Goal: Task Accomplishment & Management: Use online tool/utility

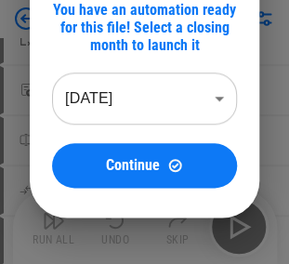
scroll to position [186, 0]
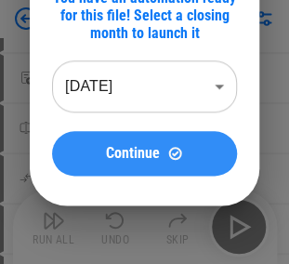
click at [123, 165] on button "Continue" at bounding box center [144, 153] width 185 height 45
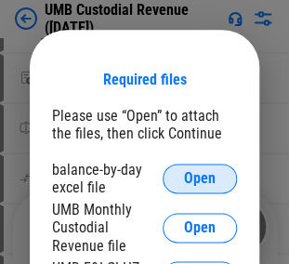
click at [195, 180] on span "Open" at bounding box center [200, 178] width 32 height 15
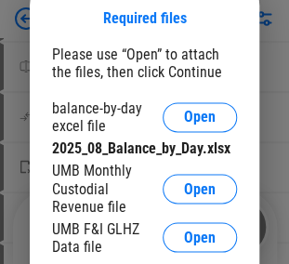
scroll to position [260, 0]
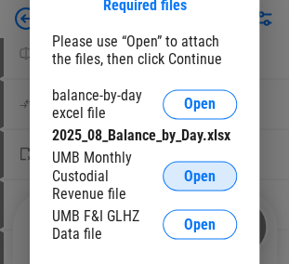
click at [195, 172] on span "Open" at bounding box center [200, 175] width 32 height 15
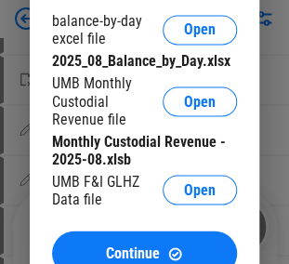
scroll to position [371, 0]
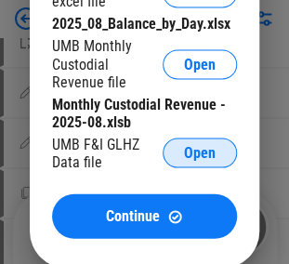
click at [202, 160] on span "Open" at bounding box center [200, 152] width 32 height 15
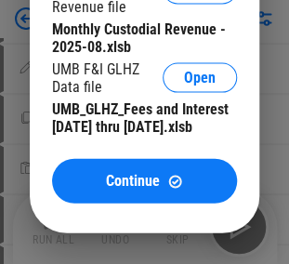
scroll to position [483, 0]
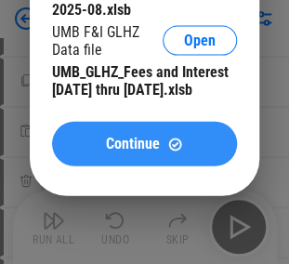
click at [119, 151] on span "Continue" at bounding box center [133, 143] width 54 height 15
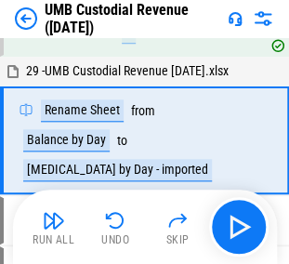
scroll to position [146, 0]
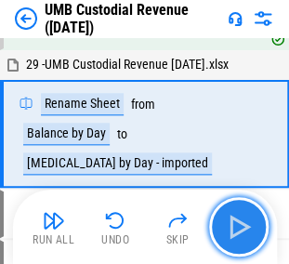
click at [236, 218] on img "button" at bounding box center [239, 227] width 30 height 30
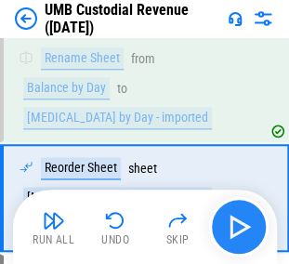
scroll to position [239, 0]
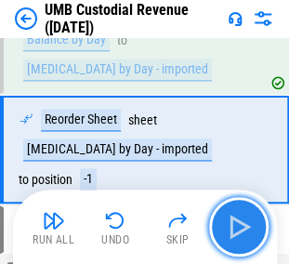
click at [236, 218] on img "button" at bounding box center [239, 227] width 30 height 30
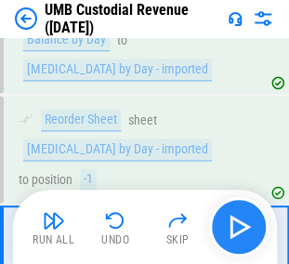
scroll to position [319, 0]
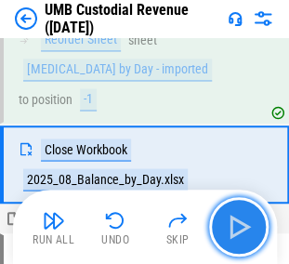
click at [236, 218] on img "button" at bounding box center [239, 227] width 30 height 30
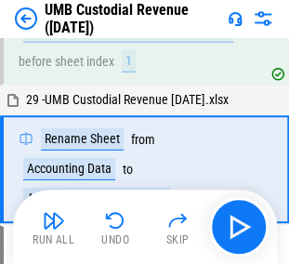
scroll to position [599, 0]
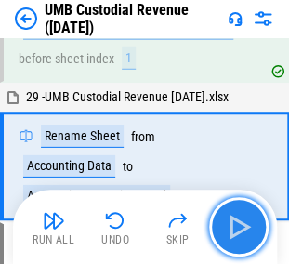
click at [251, 228] on img "button" at bounding box center [239, 227] width 30 height 30
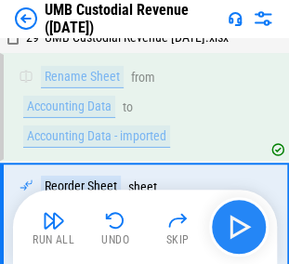
scroll to position [707, 0]
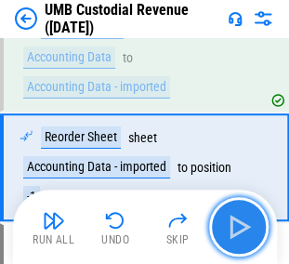
click at [251, 228] on img "button" at bounding box center [239, 227] width 30 height 30
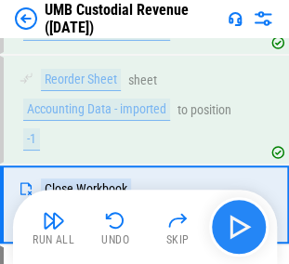
scroll to position [801, 0]
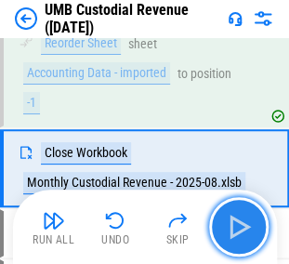
click at [251, 228] on img "button" at bounding box center [239, 227] width 30 height 30
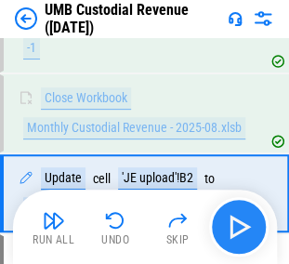
scroll to position [880, 0]
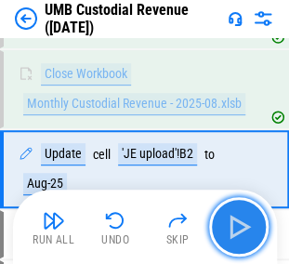
click at [233, 225] on img "button" at bounding box center [239, 227] width 30 height 30
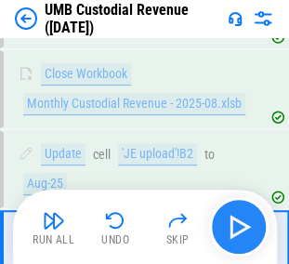
scroll to position [959, 0]
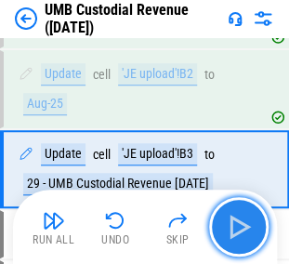
click at [233, 225] on img "button" at bounding box center [239, 227] width 30 height 30
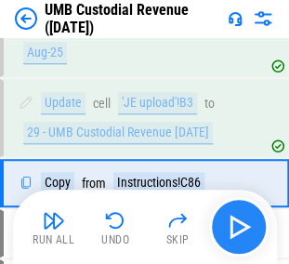
scroll to position [1023, 0]
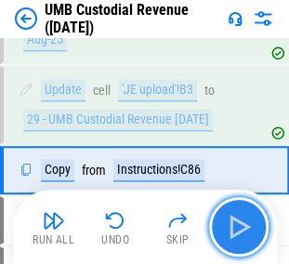
click at [233, 225] on img "button" at bounding box center [239, 227] width 30 height 30
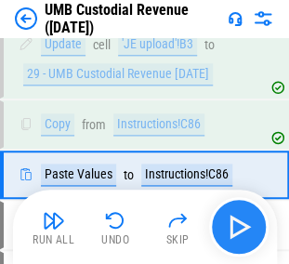
scroll to position [1074, 0]
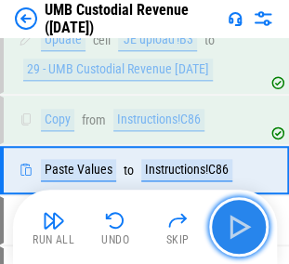
click at [233, 225] on img "button" at bounding box center [239, 227] width 30 height 30
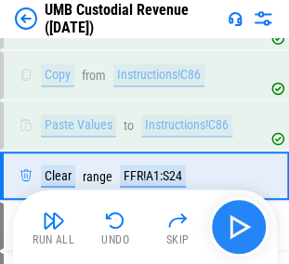
scroll to position [1123, 0]
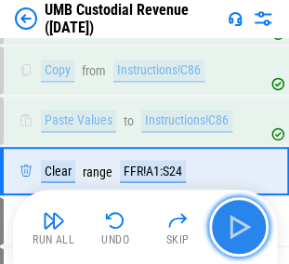
click at [233, 225] on img "button" at bounding box center [239, 227] width 30 height 30
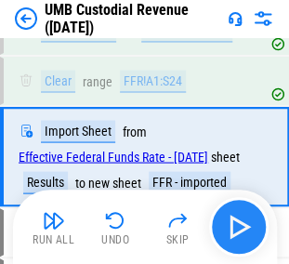
scroll to position [1214, 0]
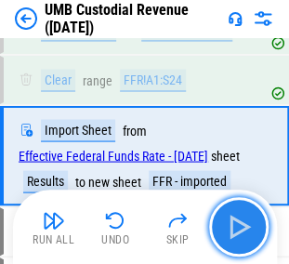
click at [233, 225] on img "button" at bounding box center [239, 227] width 30 height 30
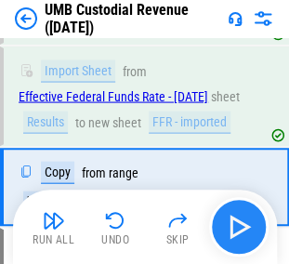
scroll to position [1318, 0]
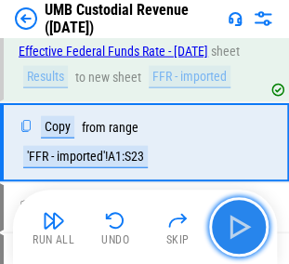
click at [233, 225] on img "button" at bounding box center [239, 227] width 30 height 30
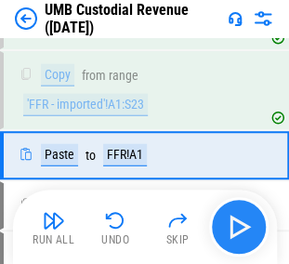
scroll to position [1383, 0]
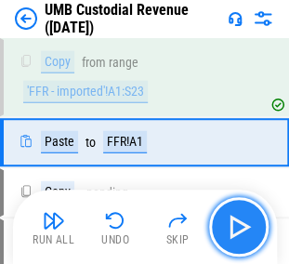
click at [233, 225] on img "button" at bounding box center [239, 227] width 30 height 30
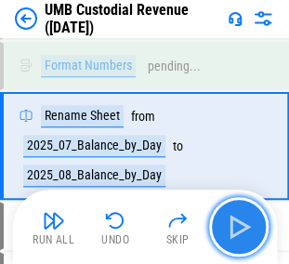
click at [233, 225] on img "button" at bounding box center [239, 227] width 30 height 30
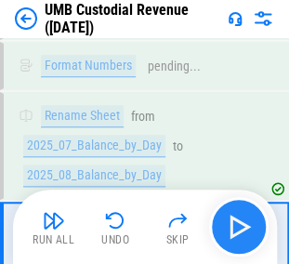
scroll to position [1954, 0]
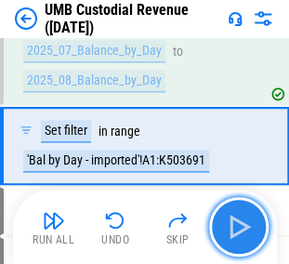
click at [233, 225] on img "button" at bounding box center [239, 227] width 30 height 30
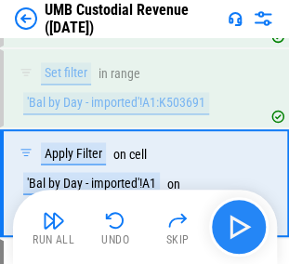
scroll to position [2047, 0]
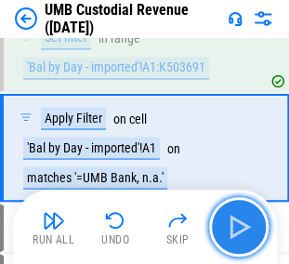
click at [233, 225] on img "button" at bounding box center [239, 227] width 30 height 30
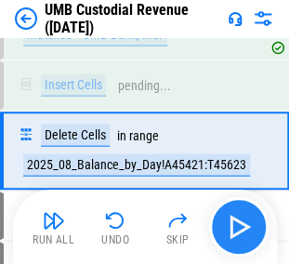
scroll to position [2192, 0]
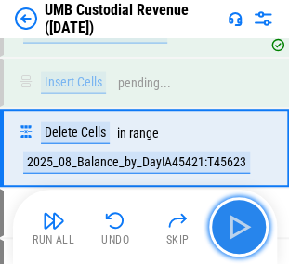
click at [236, 219] on img "button" at bounding box center [239, 227] width 30 height 30
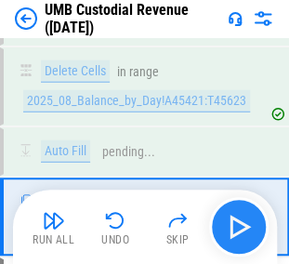
scroll to position [2320, 0]
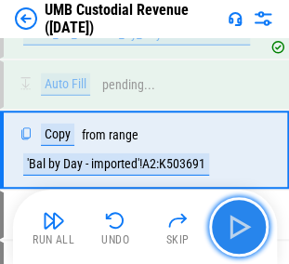
click at [236, 219] on img "button" at bounding box center [239, 227] width 30 height 30
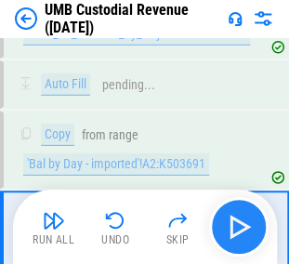
scroll to position [2400, 0]
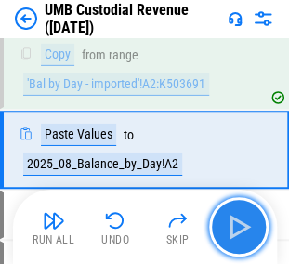
click at [236, 219] on img "button" at bounding box center [239, 227] width 30 height 30
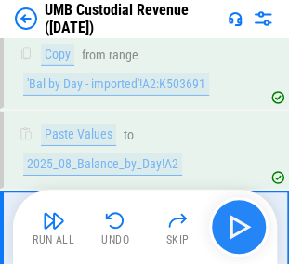
scroll to position [2478, 0]
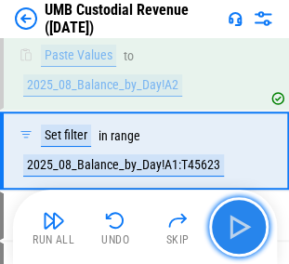
click at [236, 219] on img "button" at bounding box center [239, 227] width 30 height 30
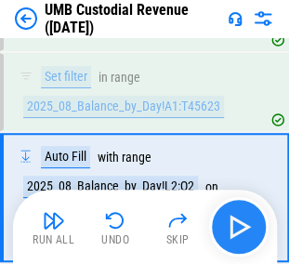
scroll to position [2572, 0]
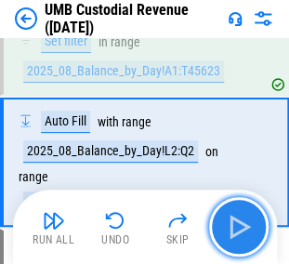
click at [236, 219] on img "button" at bounding box center [239, 227] width 30 height 30
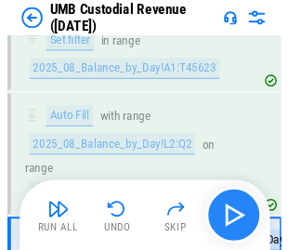
scroll to position [2673, 0]
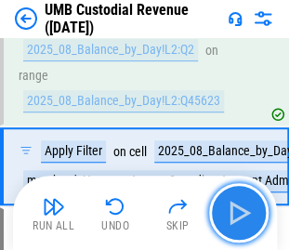
click at [236, 219] on img "button" at bounding box center [239, 213] width 30 height 30
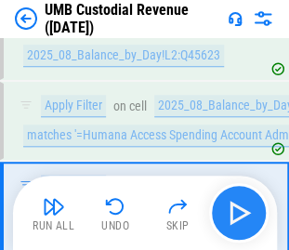
scroll to position [2767, 0]
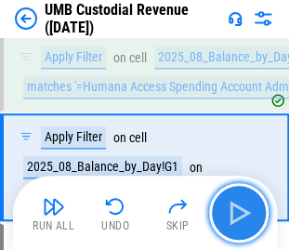
click at [236, 219] on img "button" at bounding box center [239, 213] width 30 height 30
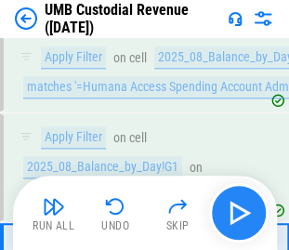
scroll to position [2876, 0]
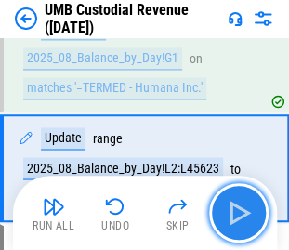
click at [236, 219] on img "button" at bounding box center [239, 213] width 30 height 30
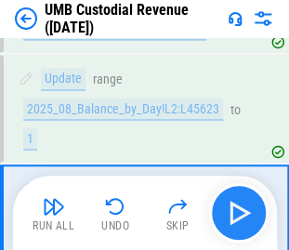
scroll to position [2984, 0]
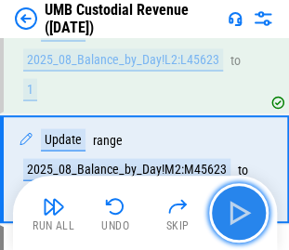
click at [236, 219] on img "button" at bounding box center [239, 213] width 30 height 30
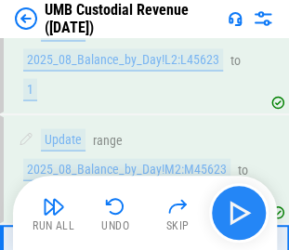
scroll to position [3079, 0]
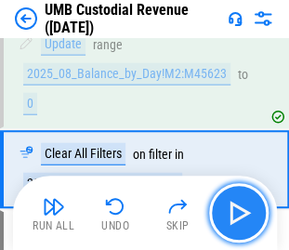
click at [236, 219] on img "button" at bounding box center [239, 213] width 30 height 30
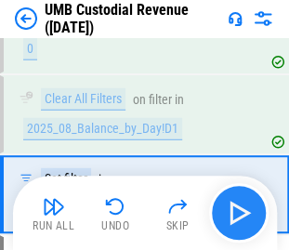
scroll to position [3158, 0]
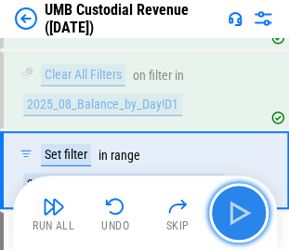
click at [236, 219] on img "button" at bounding box center [239, 213] width 30 height 30
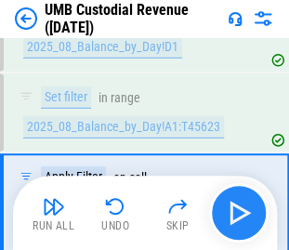
scroll to position [3251, 0]
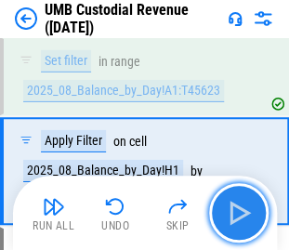
click at [236, 219] on img "button" at bounding box center [239, 213] width 30 height 30
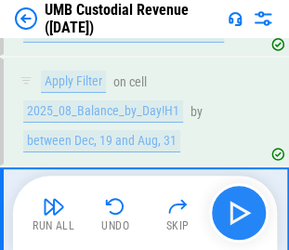
scroll to position [3360, 0]
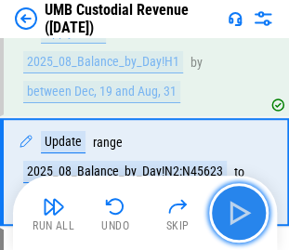
click at [236, 219] on img "button" at bounding box center [239, 213] width 30 height 30
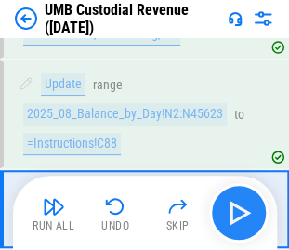
scroll to position [3454, 0]
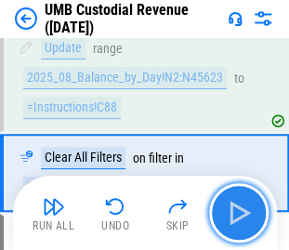
click at [236, 219] on img "button" at bounding box center [239, 213] width 30 height 30
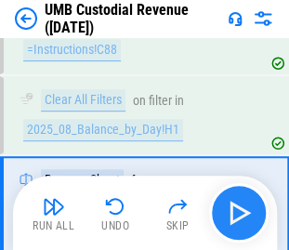
scroll to position [3547, 0]
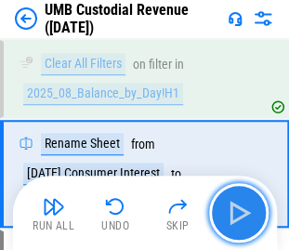
click at [235, 212] on img "button" at bounding box center [239, 213] width 30 height 30
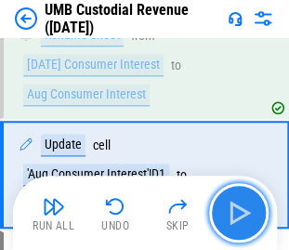
click at [235, 212] on img "button" at bounding box center [239, 213] width 30 height 30
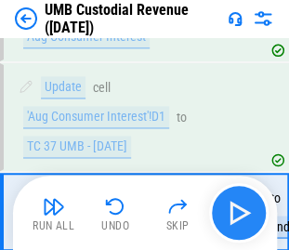
scroll to position [3751, 0]
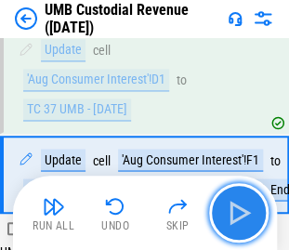
click at [235, 212] on img "button" at bounding box center [239, 213] width 30 height 30
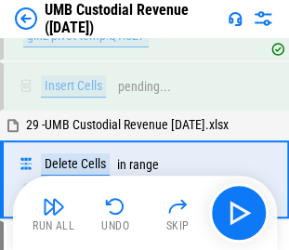
scroll to position [6041, 0]
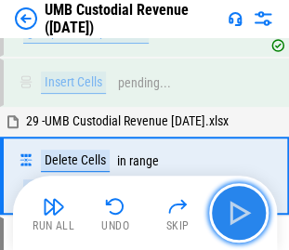
click at [237, 216] on img "button" at bounding box center [239, 213] width 30 height 30
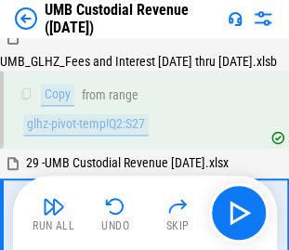
scroll to position [6296, 0]
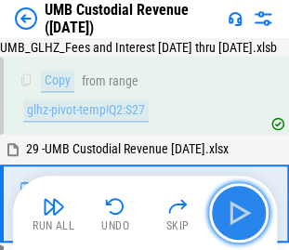
click at [237, 216] on img "button" at bounding box center [239, 213] width 30 height 30
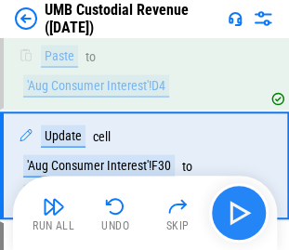
scroll to position [6432, 0]
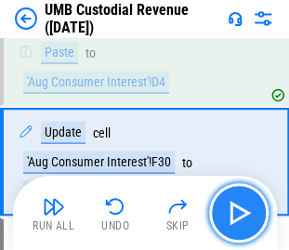
click at [237, 216] on img "button" at bounding box center [239, 213] width 30 height 30
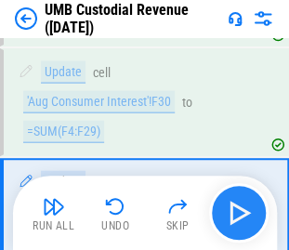
scroll to position [6541, 0]
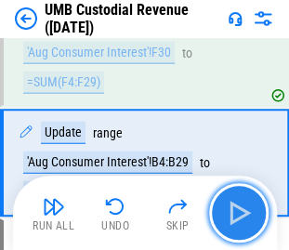
click at [237, 216] on img "button" at bounding box center [239, 213] width 30 height 30
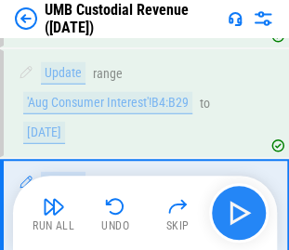
scroll to position [6649, 0]
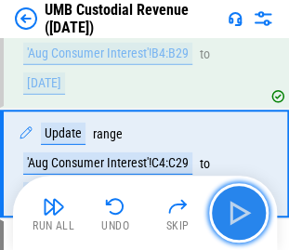
click at [237, 216] on img "button" at bounding box center [239, 213] width 30 height 30
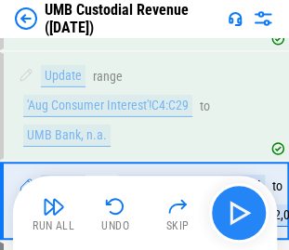
scroll to position [6744, 0]
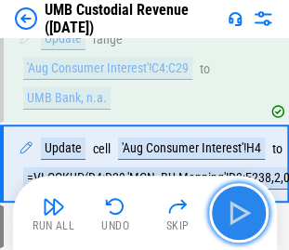
click at [237, 216] on img "button" at bounding box center [239, 213] width 30 height 30
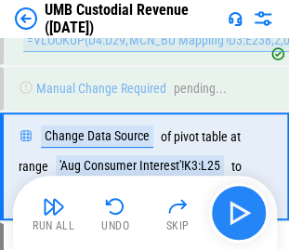
scroll to position [6883, 0]
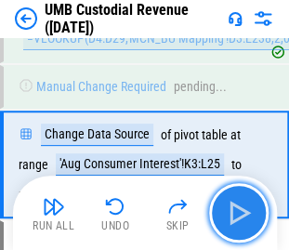
click at [237, 216] on img "button" at bounding box center [239, 213] width 30 height 30
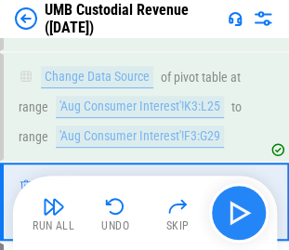
scroll to position [6977, 0]
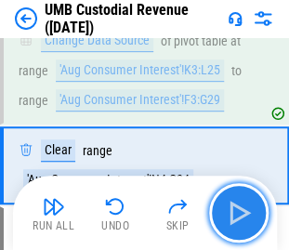
click at [237, 216] on img "button" at bounding box center [239, 213] width 30 height 30
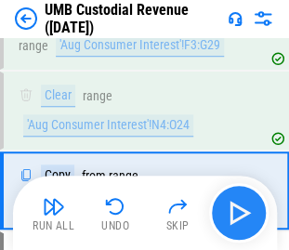
scroll to position [7056, 0]
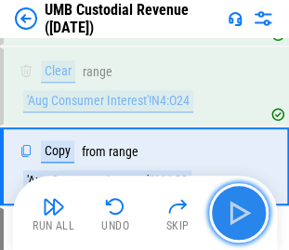
click at [237, 216] on img "button" at bounding box center [239, 213] width 30 height 30
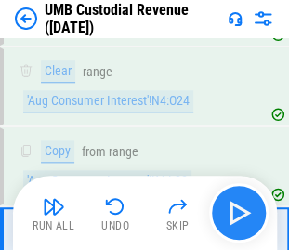
scroll to position [7136, 0]
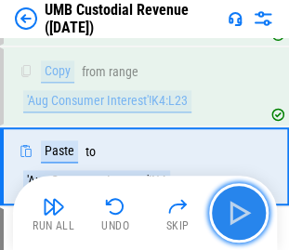
click at [237, 216] on img "button" at bounding box center [239, 213] width 30 height 30
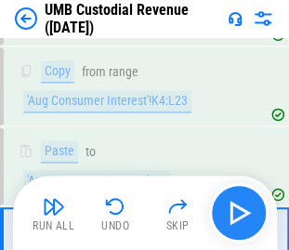
scroll to position [7229, 0]
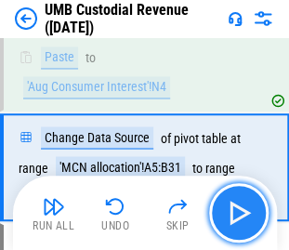
click at [238, 206] on img "button" at bounding box center [239, 213] width 30 height 30
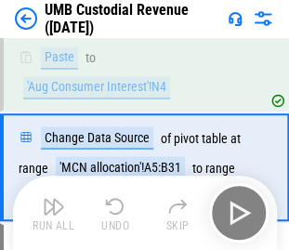
click at [235, 212] on div "Run All Undo Skip" at bounding box center [146, 212] width 245 height 59
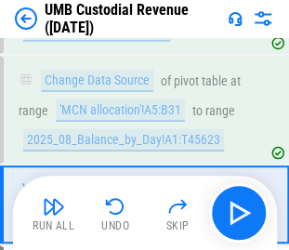
scroll to position [7323, 0]
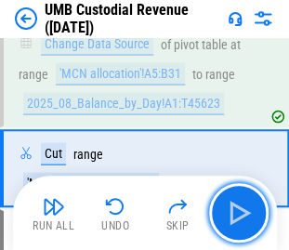
click at [239, 202] on img "button" at bounding box center [239, 213] width 30 height 30
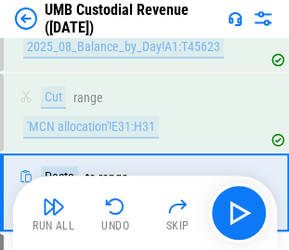
scroll to position [7403, 0]
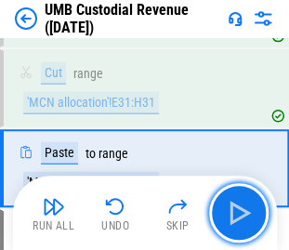
click at [239, 202] on img "button" at bounding box center [239, 213] width 30 height 30
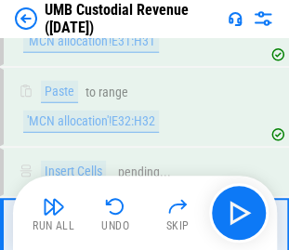
scroll to position [7531, 0]
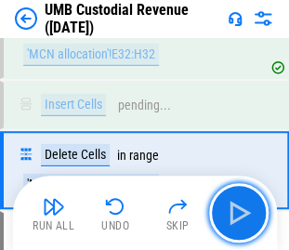
click at [239, 202] on img "button" at bounding box center [239, 213] width 30 height 30
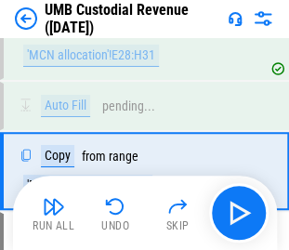
scroll to position [7661, 0]
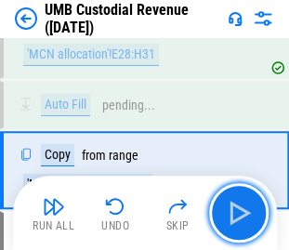
click at [239, 202] on img "button" at bounding box center [239, 213] width 30 height 30
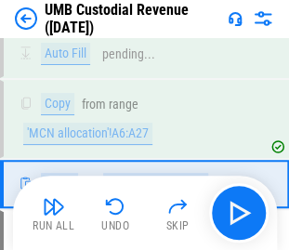
scroll to position [7725, 0]
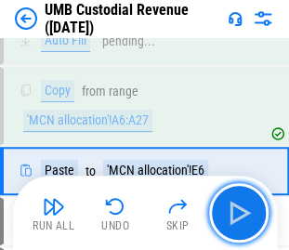
click at [239, 202] on img "button" at bounding box center [239, 213] width 30 height 30
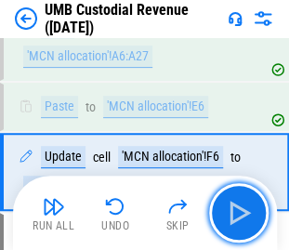
click at [239, 202] on img "button" at bounding box center [239, 213] width 30 height 30
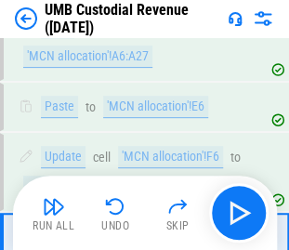
scroll to position [7869, 0]
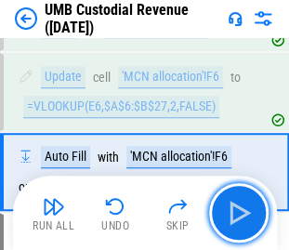
click at [239, 202] on img "button" at bounding box center [239, 213] width 30 height 30
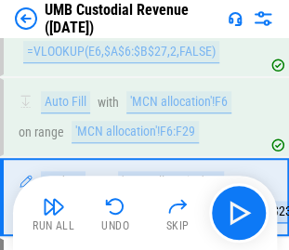
scroll to position [7948, 0]
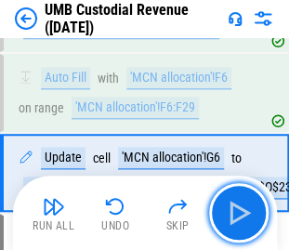
click at [239, 202] on img "button" at bounding box center [239, 213] width 30 height 30
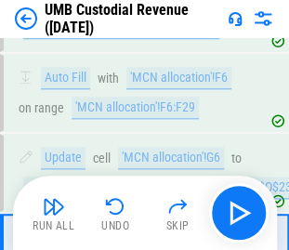
scroll to position [8026, 0]
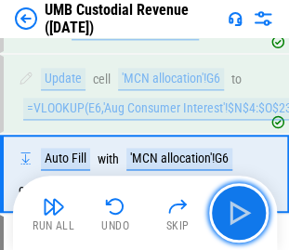
click at [239, 202] on img "button" at bounding box center [239, 213] width 30 height 30
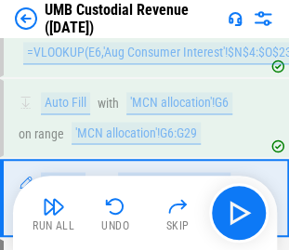
scroll to position [8106, 0]
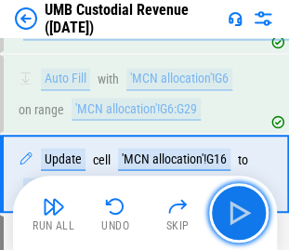
click at [239, 202] on img "button" at bounding box center [239, 213] width 30 height 30
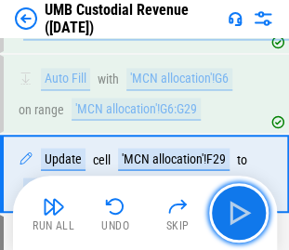
click at [239, 202] on img "button" at bounding box center [239, 213] width 30 height 30
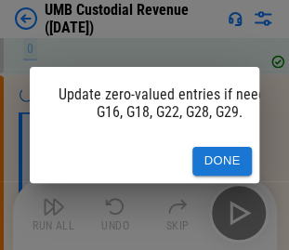
scroll to position [8246, 0]
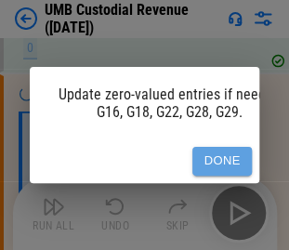
click at [225, 156] on button "Done" at bounding box center [221, 161] width 59 height 29
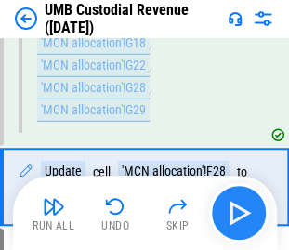
scroll to position [8385, 0]
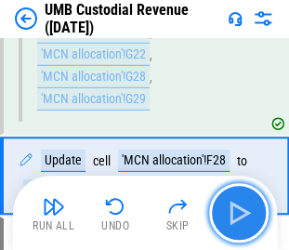
click at [238, 199] on img "button" at bounding box center [239, 213] width 30 height 30
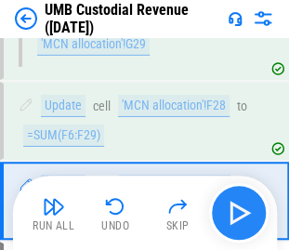
scroll to position [8464, 0]
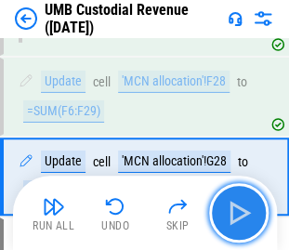
click at [238, 199] on img "button" at bounding box center [239, 213] width 30 height 30
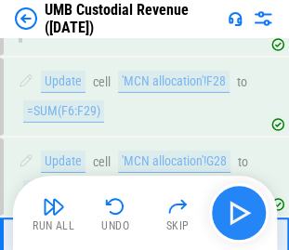
scroll to position [8542, 0]
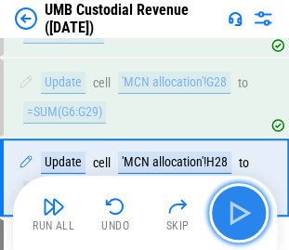
click at [238, 199] on img "button" at bounding box center [239, 213] width 30 height 30
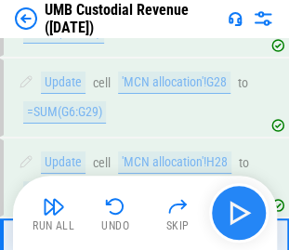
scroll to position [8622, 0]
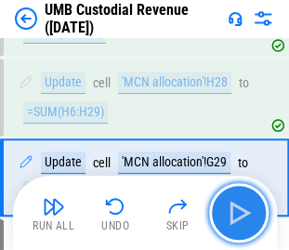
click at [238, 199] on img "button" at bounding box center [239, 213] width 30 height 30
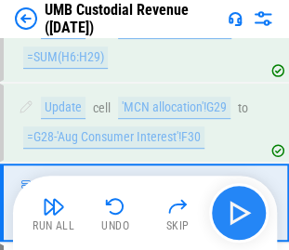
scroll to position [8701, 0]
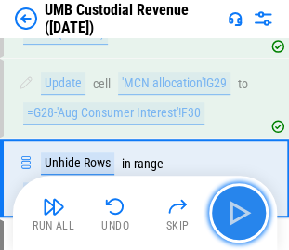
click at [237, 212] on img "button" at bounding box center [239, 213] width 30 height 30
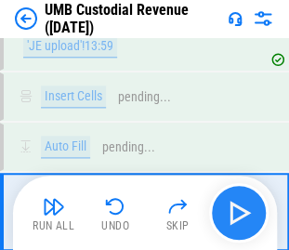
scroll to position [8880, 0]
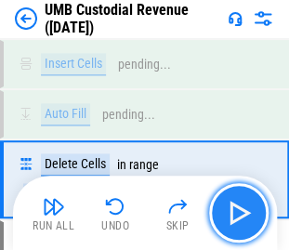
click at [237, 212] on img "button" at bounding box center [239, 213] width 30 height 30
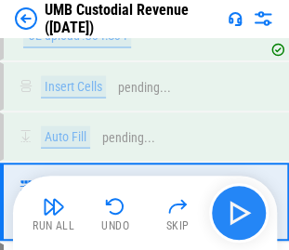
scroll to position [9058, 0]
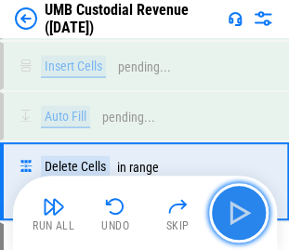
click at [237, 212] on img "button" at bounding box center [239, 213] width 30 height 30
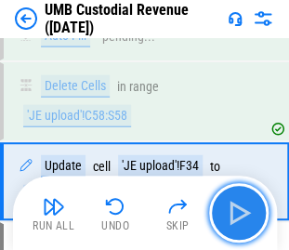
click at [237, 212] on img "button" at bounding box center [239, 213] width 30 height 30
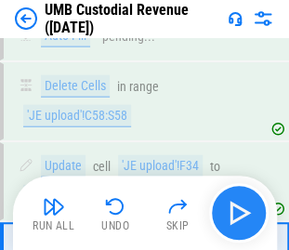
scroll to position [9231, 0]
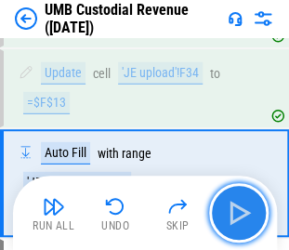
click at [237, 212] on img "button" at bounding box center [239, 213] width 30 height 30
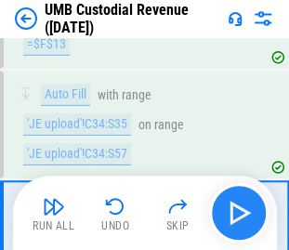
scroll to position [9326, 0]
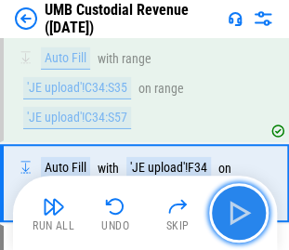
click at [237, 212] on img "button" at bounding box center [239, 213] width 30 height 30
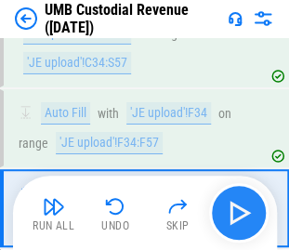
scroll to position [9404, 0]
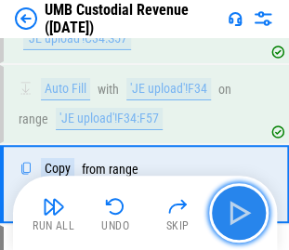
click at [237, 212] on img "button" at bounding box center [239, 213] width 30 height 30
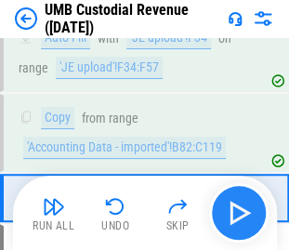
scroll to position [9468, 0]
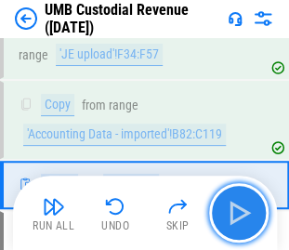
click at [237, 212] on img "button" at bounding box center [239, 213] width 30 height 30
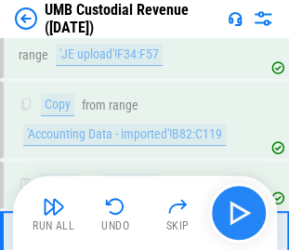
scroll to position [9533, 0]
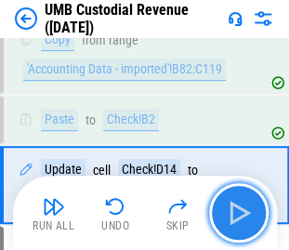
click at [237, 212] on img "button" at bounding box center [239, 213] width 30 height 30
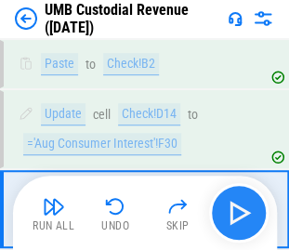
scroll to position [9613, 0]
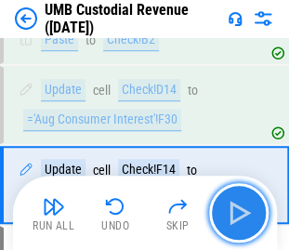
click at [237, 212] on img "button" at bounding box center [239, 213] width 30 height 30
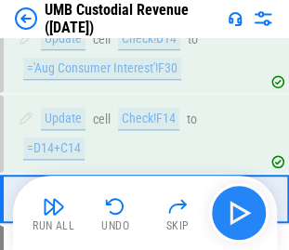
scroll to position [9677, 0]
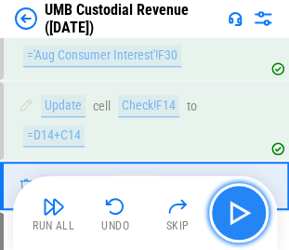
click at [237, 212] on img "button" at bounding box center [239, 213] width 30 height 30
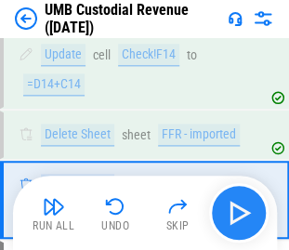
scroll to position [9741, 0]
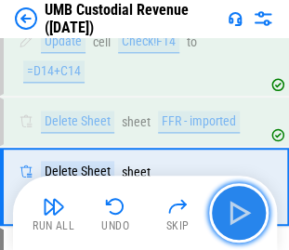
click at [237, 212] on img "button" at bounding box center [239, 213] width 30 height 30
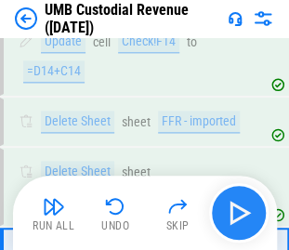
scroll to position [9821, 0]
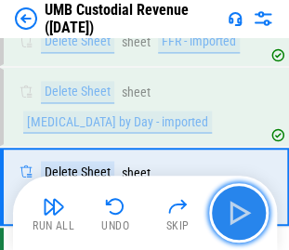
click at [237, 212] on img "button" at bounding box center [239, 213] width 30 height 30
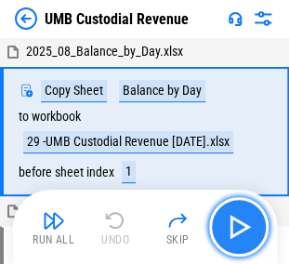
click at [230, 217] on img "button" at bounding box center [239, 227] width 30 height 30
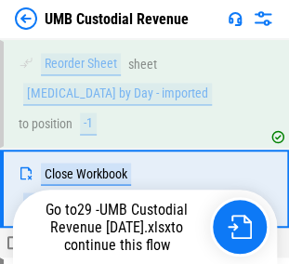
scroll to position [319, 0]
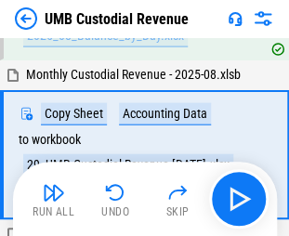
scroll to position [466, 0]
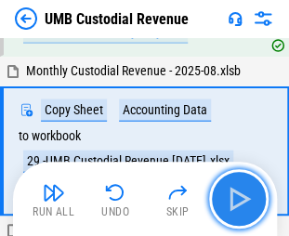
click at [251, 200] on img "button" at bounding box center [239, 199] width 30 height 30
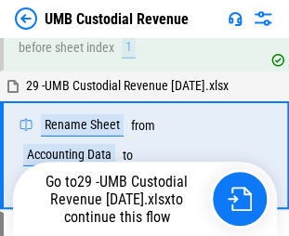
scroll to position [612, 0]
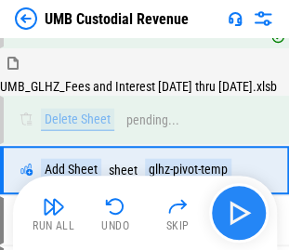
scroll to position [3926, 0]
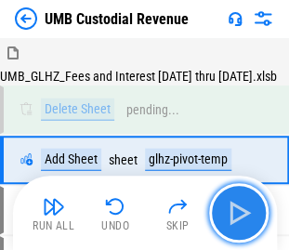
click at [236, 206] on img "button" at bounding box center [239, 213] width 30 height 30
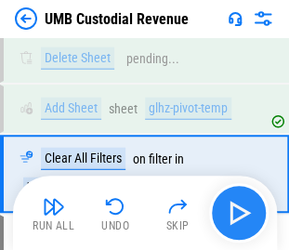
scroll to position [3990, 0]
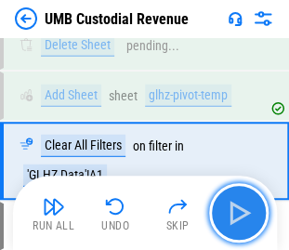
click at [237, 216] on img "button" at bounding box center [239, 213] width 30 height 30
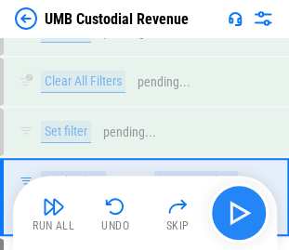
scroll to position [4219, 0]
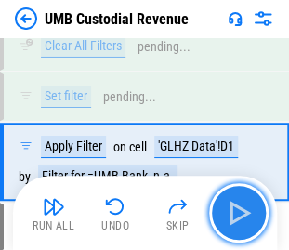
click at [237, 216] on img "button" at bounding box center [239, 213] width 30 height 30
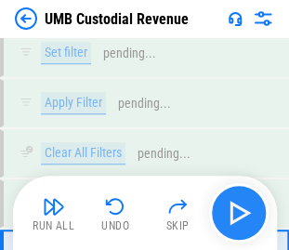
scroll to position [4547, 0]
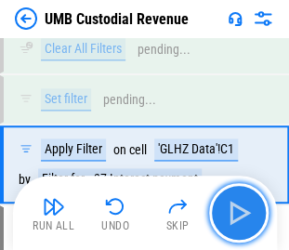
click at [237, 216] on img "button" at bounding box center [239, 213] width 30 height 30
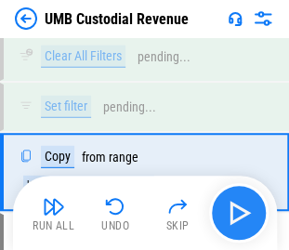
scroll to position [4875, 0]
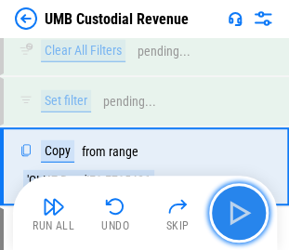
click at [237, 216] on img "button" at bounding box center [239, 213] width 30 height 30
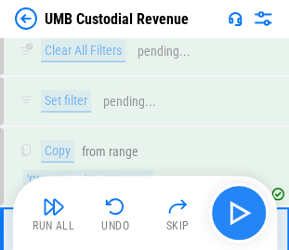
scroll to position [4955, 0]
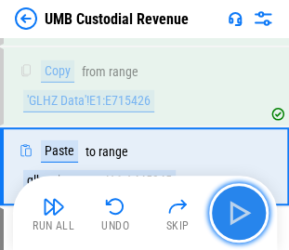
click at [237, 216] on img "button" at bounding box center [239, 213] width 30 height 30
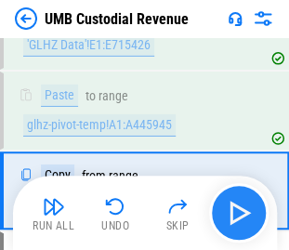
scroll to position [5034, 0]
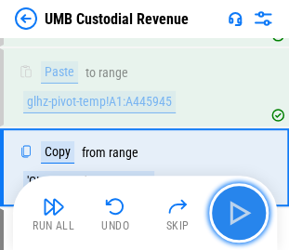
click at [237, 216] on img "button" at bounding box center [239, 213] width 30 height 30
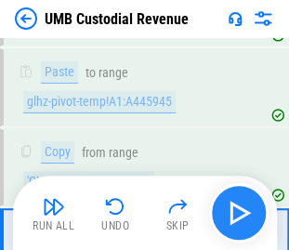
scroll to position [5113, 0]
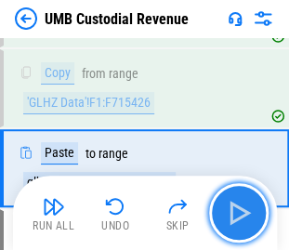
click at [237, 216] on img "button" at bounding box center [239, 213] width 30 height 30
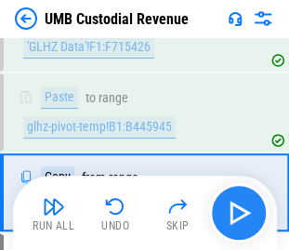
scroll to position [5193, 0]
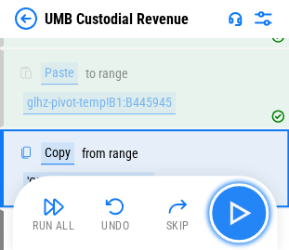
click at [237, 216] on img "button" at bounding box center [239, 213] width 30 height 30
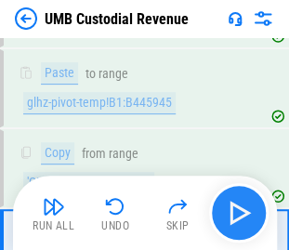
scroll to position [5271, 0]
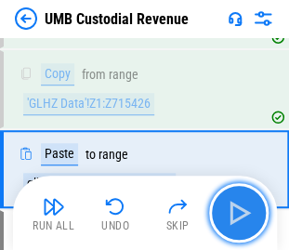
click at [237, 216] on img "button" at bounding box center [239, 213] width 30 height 30
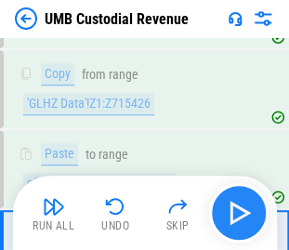
scroll to position [5365, 0]
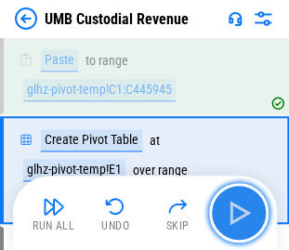
click at [237, 216] on img "button" at bounding box center [239, 213] width 30 height 30
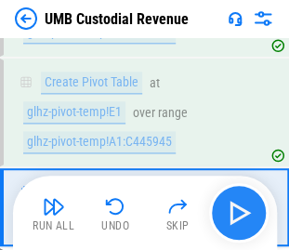
scroll to position [5459, 0]
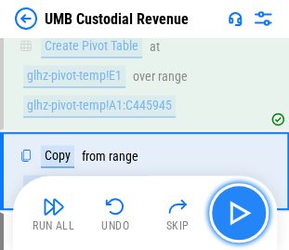
click at [237, 216] on img "button" at bounding box center [239, 213] width 30 height 30
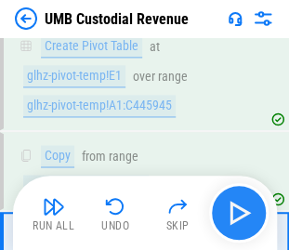
scroll to position [5538, 0]
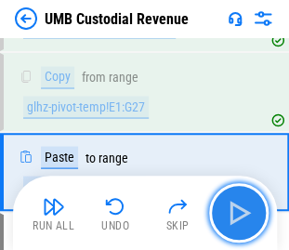
click at [237, 216] on img "button" at bounding box center [239, 213] width 30 height 30
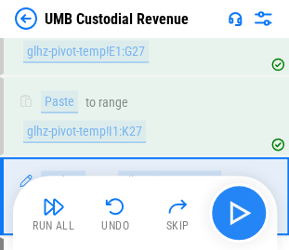
scroll to position [5618, 0]
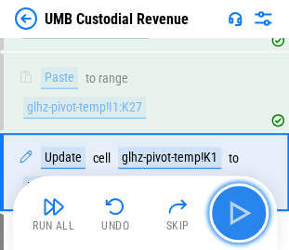
click at [237, 216] on img "button" at bounding box center [239, 213] width 30 height 30
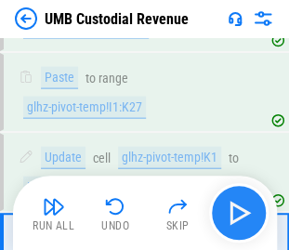
scroll to position [5711, 0]
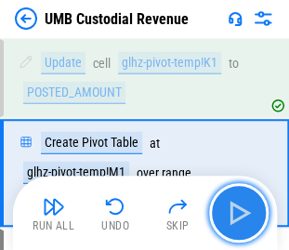
click at [237, 216] on img "button" at bounding box center [239, 213] width 30 height 30
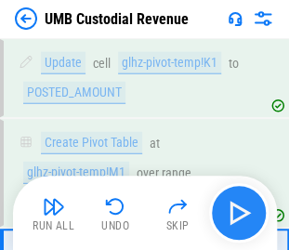
scroll to position [5805, 0]
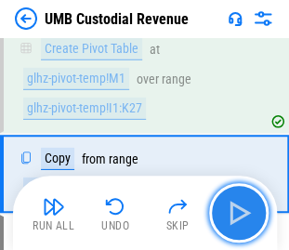
click at [237, 216] on img "button" at bounding box center [239, 213] width 30 height 30
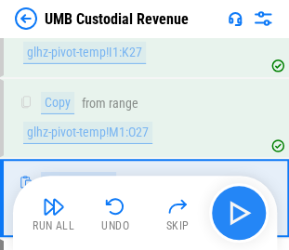
scroll to position [5885, 0]
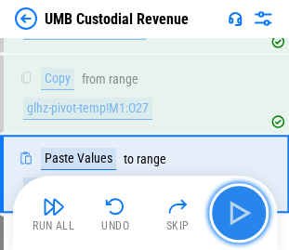
click at [237, 216] on img "button" at bounding box center [239, 213] width 30 height 30
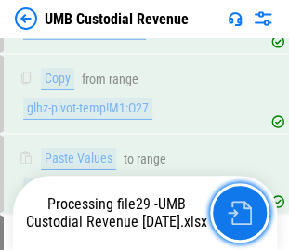
click at [237, 216] on img "button" at bounding box center [239, 212] width 24 height 24
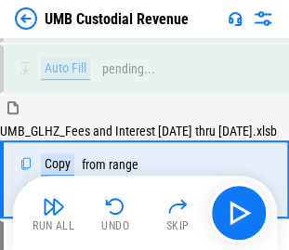
scroll to position [6217, 0]
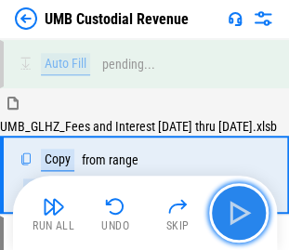
click at [237, 216] on img "button" at bounding box center [239, 213] width 30 height 30
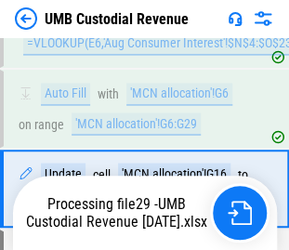
scroll to position [8106, 0]
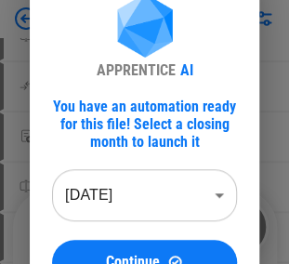
scroll to position [111, 0]
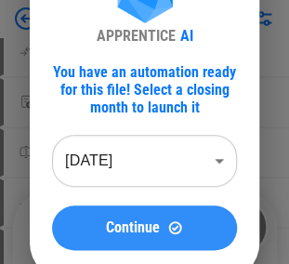
click at [134, 223] on span "Continue" at bounding box center [133, 227] width 54 height 15
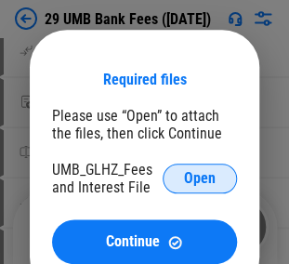
click at [205, 178] on span "Open" at bounding box center [200, 178] width 32 height 15
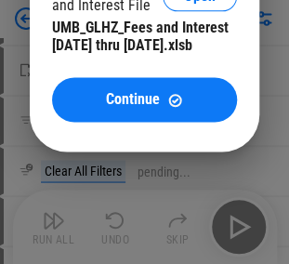
scroll to position [297, 0]
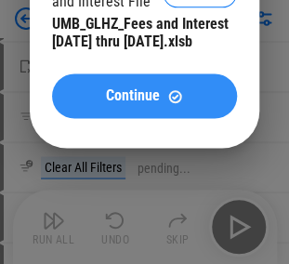
click at [150, 103] on span "Continue" at bounding box center [133, 95] width 54 height 15
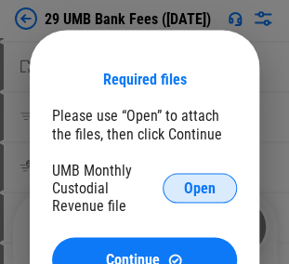
click at [184, 180] on span "Open" at bounding box center [200, 187] width 32 height 15
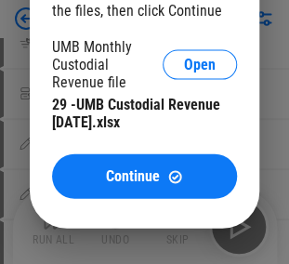
scroll to position [445, 0]
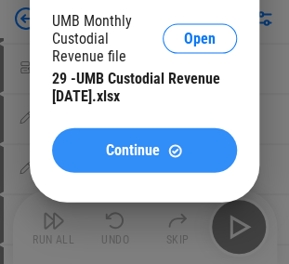
click at [127, 161] on button "Continue" at bounding box center [144, 150] width 185 height 45
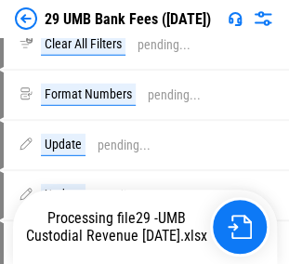
scroll to position [556, 0]
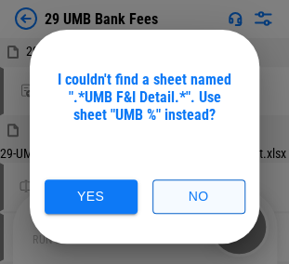
click at [209, 206] on button "No" at bounding box center [198, 196] width 93 height 34
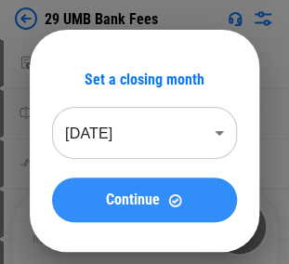
click at [144, 192] on span "Continue" at bounding box center [133, 199] width 54 height 15
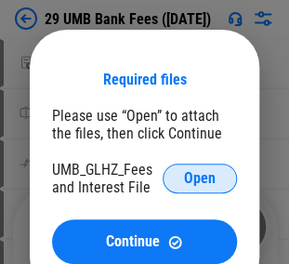
click at [210, 173] on span "Open" at bounding box center [200, 178] width 32 height 15
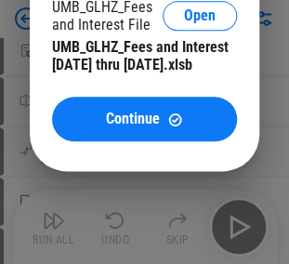
scroll to position [186, 0]
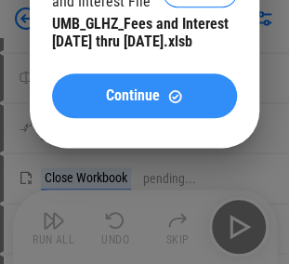
click at [93, 104] on div "Continue" at bounding box center [144, 96] width 140 height 16
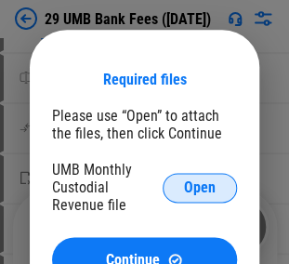
click at [216, 195] on button "Open" at bounding box center [199, 188] width 74 height 30
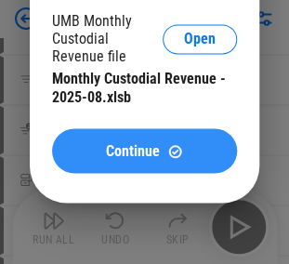
click at [135, 147] on span "Continue" at bounding box center [133, 150] width 54 height 15
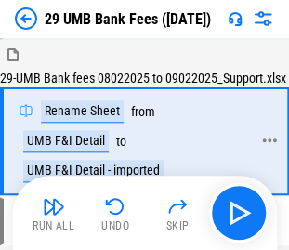
scroll to position [135, 0]
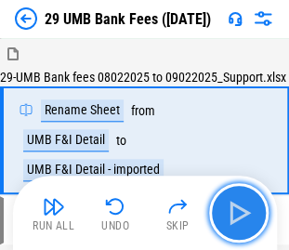
click at [235, 215] on img "button" at bounding box center [239, 213] width 30 height 30
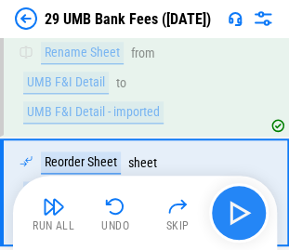
scroll to position [229, 0]
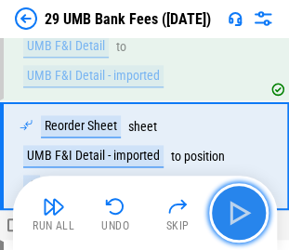
click at [235, 215] on img "button" at bounding box center [239, 213] width 30 height 30
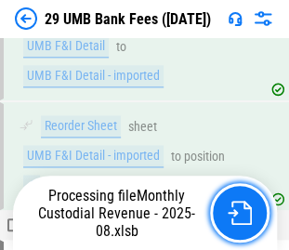
click at [235, 215] on img "button" at bounding box center [239, 212] width 24 height 24
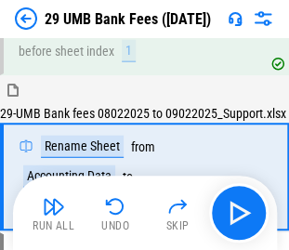
scroll to position [520, 0]
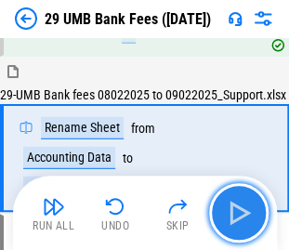
click at [234, 199] on img "button" at bounding box center [239, 213] width 30 height 30
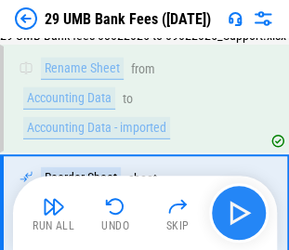
scroll to position [629, 0]
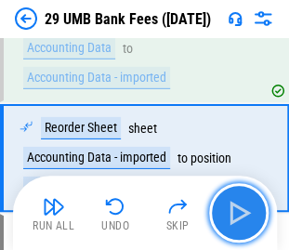
click at [234, 199] on img "button" at bounding box center [239, 213] width 30 height 30
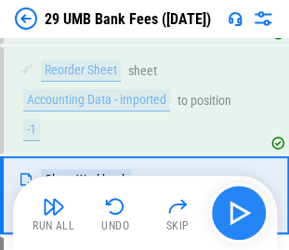
scroll to position [723, 0]
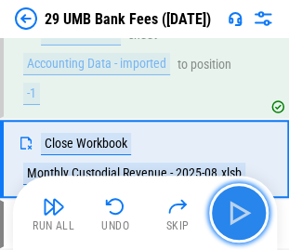
click at [234, 199] on img "button" at bounding box center [239, 213] width 30 height 30
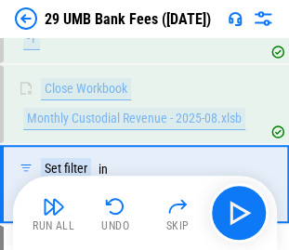
scroll to position [802, 0]
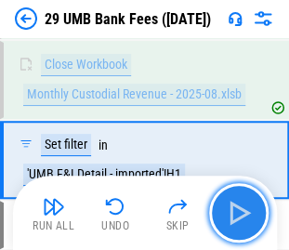
click at [247, 200] on img "button" at bounding box center [239, 213] width 30 height 30
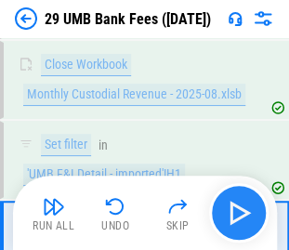
scroll to position [882, 0]
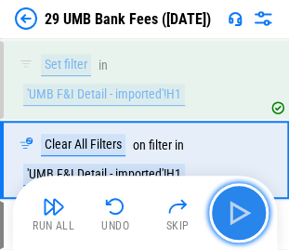
click at [247, 200] on img "button" at bounding box center [239, 213] width 30 height 30
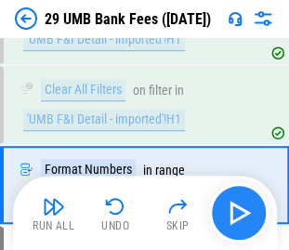
scroll to position [960, 0]
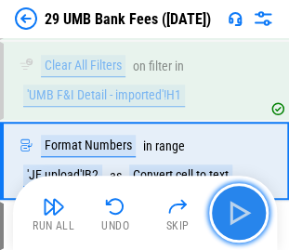
click at [243, 206] on img "button" at bounding box center [239, 213] width 30 height 30
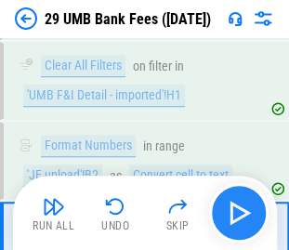
scroll to position [1039, 0]
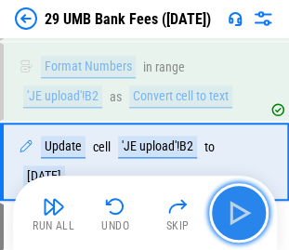
click at [243, 206] on img "button" at bounding box center [239, 213] width 30 height 30
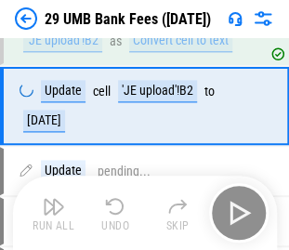
scroll to position [1119, 0]
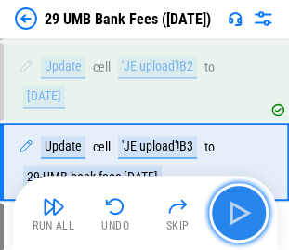
click at [243, 206] on img "button" at bounding box center [239, 213] width 30 height 30
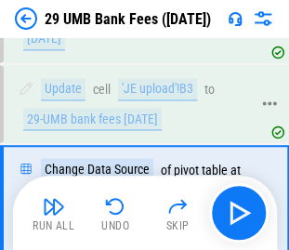
scroll to position [1212, 0]
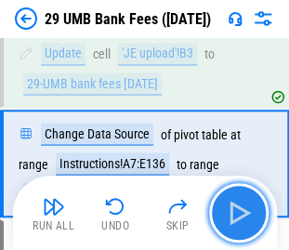
click at [245, 206] on img "button" at bounding box center [239, 213] width 30 height 30
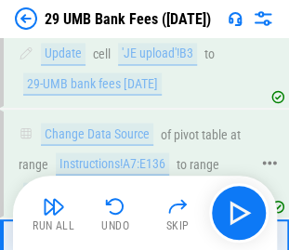
scroll to position [1307, 0]
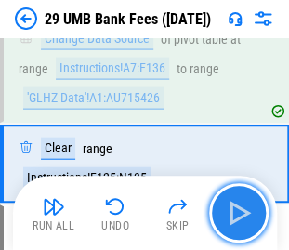
click at [232, 212] on img "button" at bounding box center [239, 213] width 30 height 30
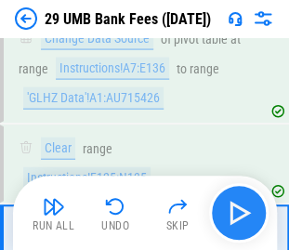
scroll to position [1385, 0]
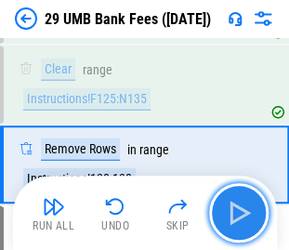
click at [237, 211] on img "button" at bounding box center [239, 213] width 30 height 30
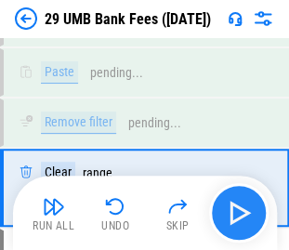
scroll to position [1714, 0]
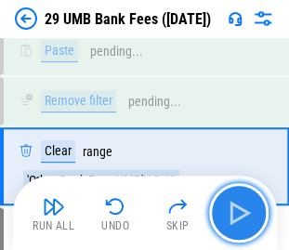
click at [237, 211] on img "button" at bounding box center [239, 213] width 30 height 30
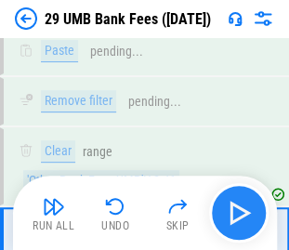
scroll to position [1793, 0]
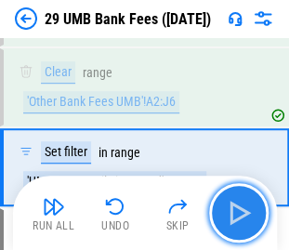
click at [237, 211] on img "button" at bounding box center [239, 213] width 30 height 30
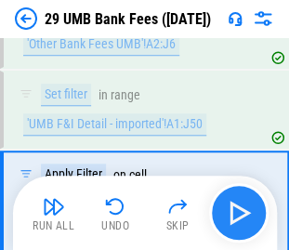
scroll to position [1886, 0]
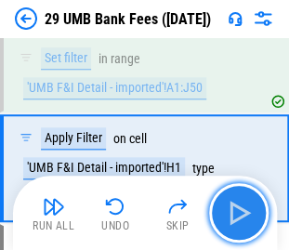
click at [237, 211] on img "button" at bounding box center [239, 213] width 30 height 30
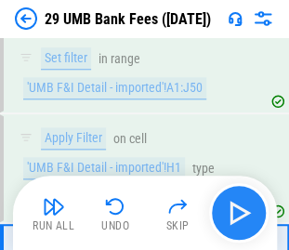
scroll to position [1980, 0]
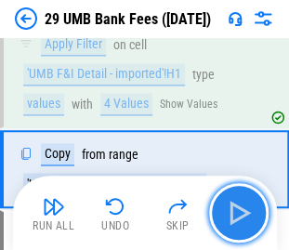
click at [237, 211] on img "button" at bounding box center [239, 213] width 30 height 30
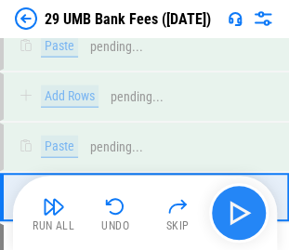
scroll to position [2195, 0]
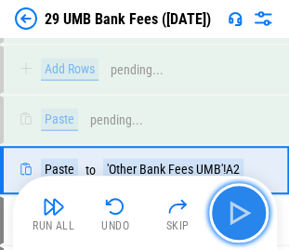
click at [237, 211] on img "button" at bounding box center [239, 213] width 30 height 30
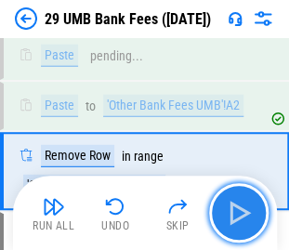
click at [237, 211] on img "button" at bounding box center [239, 213] width 30 height 30
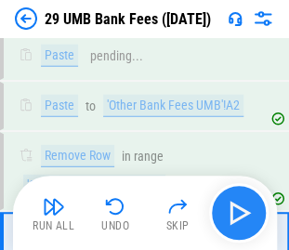
scroll to position [2353, 0]
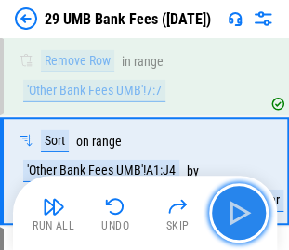
click at [237, 211] on img "button" at bounding box center [239, 213] width 30 height 30
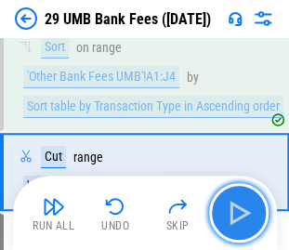
click at [237, 211] on img "button" at bounding box center [239, 213] width 30 height 30
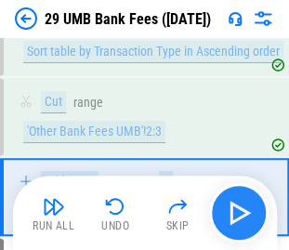
scroll to position [2526, 0]
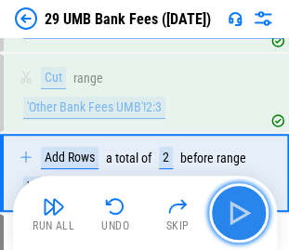
click at [237, 211] on img "button" at bounding box center [239, 213] width 30 height 30
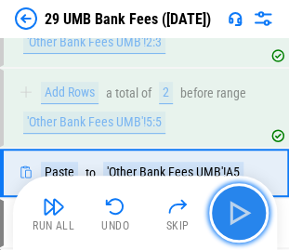
click at [237, 211] on img "button" at bounding box center [239, 213] width 30 height 30
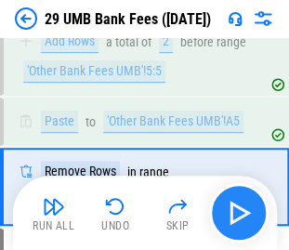
scroll to position [2655, 0]
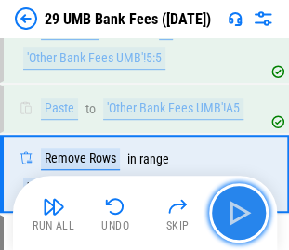
click at [237, 211] on img "button" at bounding box center [239, 213] width 30 height 30
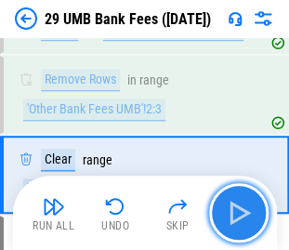
click at [237, 211] on img "button" at bounding box center [239, 213] width 30 height 30
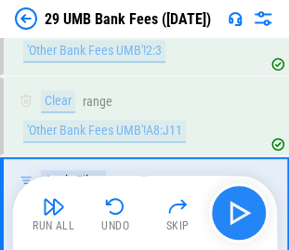
scroll to position [2828, 0]
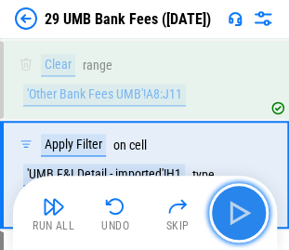
click at [237, 211] on img "button" at bounding box center [239, 213] width 30 height 30
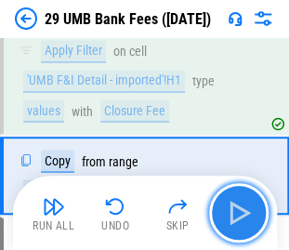
click at [237, 211] on img "button" at bounding box center [239, 213] width 30 height 30
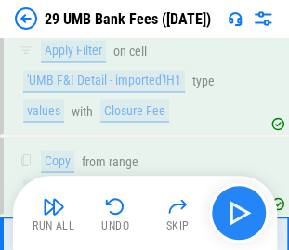
scroll to position [3001, 0]
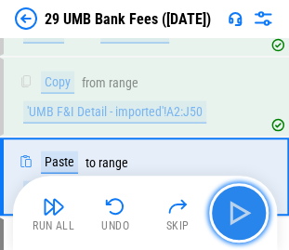
click at [237, 211] on img "button" at bounding box center [239, 213] width 30 height 30
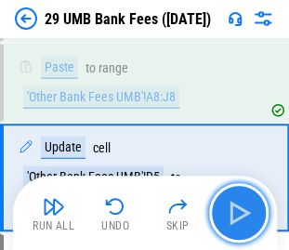
click at [237, 211] on img "button" at bounding box center [239, 213] width 30 height 30
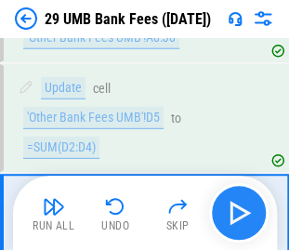
scroll to position [3203, 0]
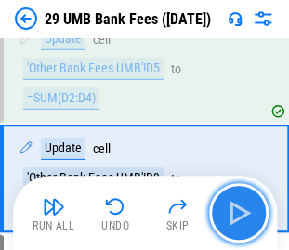
click at [237, 211] on img "button" at bounding box center [239, 213] width 30 height 30
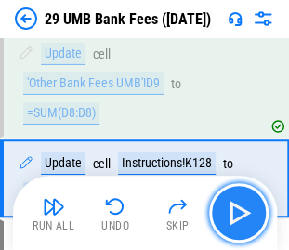
click at [237, 211] on img "button" at bounding box center [239, 213] width 30 height 30
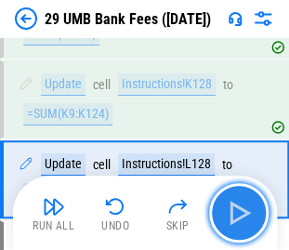
click at [237, 211] on img "button" at bounding box center [239, 213] width 30 height 30
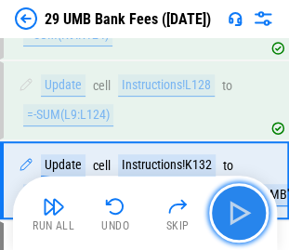
click at [237, 211] on img "button" at bounding box center [239, 213] width 30 height 30
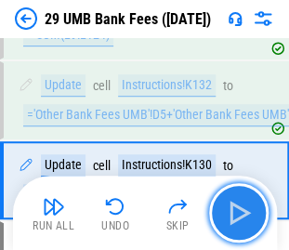
click at [237, 211] on img "button" at bounding box center [239, 213] width 30 height 30
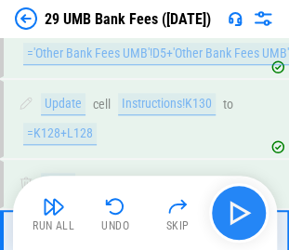
scroll to position [3663, 0]
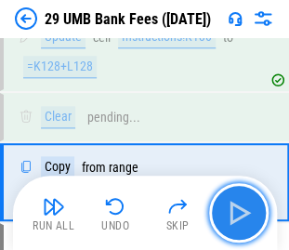
click at [237, 211] on img "button" at bounding box center [239, 213] width 30 height 30
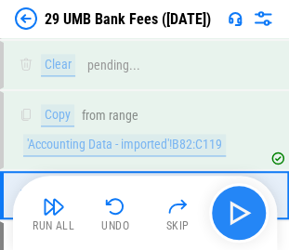
scroll to position [3728, 0]
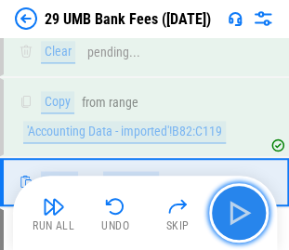
click at [237, 211] on img "button" at bounding box center [239, 213] width 30 height 30
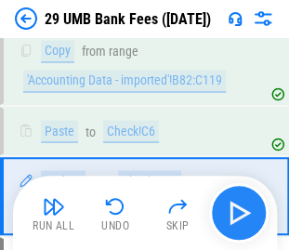
scroll to position [3793, 0]
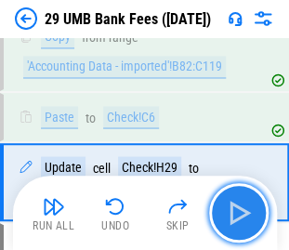
click at [237, 211] on img "button" at bounding box center [239, 213] width 30 height 30
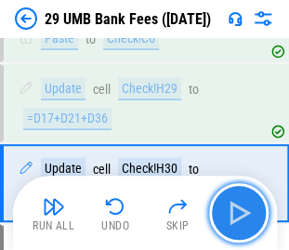
click at [237, 211] on img "button" at bounding box center [239, 213] width 30 height 30
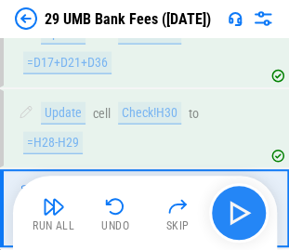
scroll to position [3951, 0]
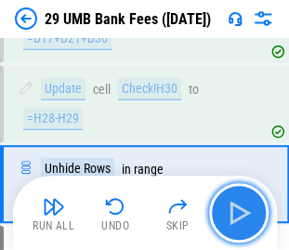
click at [237, 211] on img "button" at bounding box center [239, 213] width 30 height 30
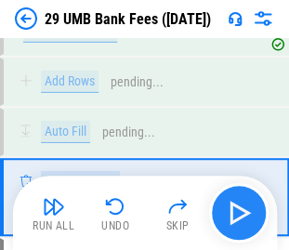
scroll to position [4130, 0]
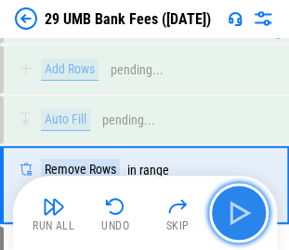
click at [237, 211] on img "button" at bounding box center [239, 213] width 30 height 30
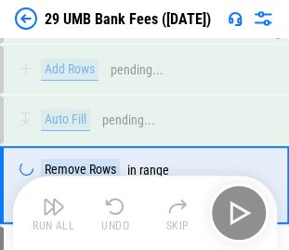
click at [237, 211] on div "Run All Undo Skip" at bounding box center [146, 212] width 245 height 59
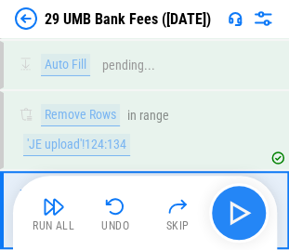
scroll to position [4209, 0]
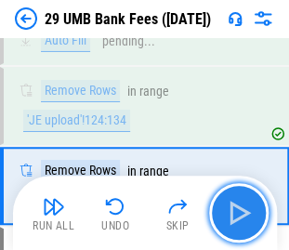
click at [237, 211] on img "button" at bounding box center [239, 213] width 30 height 30
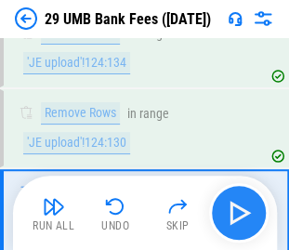
scroll to position [4303, 0]
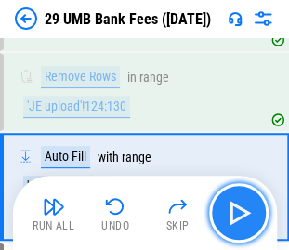
click at [241, 204] on img "button" at bounding box center [239, 213] width 30 height 30
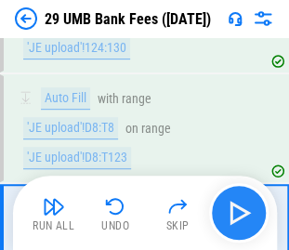
scroll to position [4396, 0]
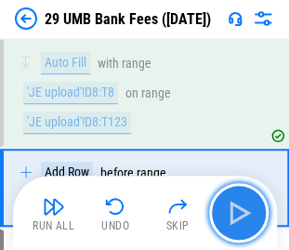
click at [241, 204] on img "button" at bounding box center [239, 213] width 30 height 30
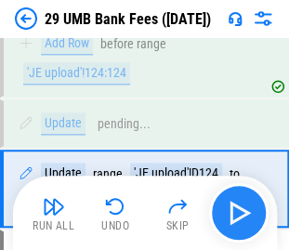
scroll to position [4526, 0]
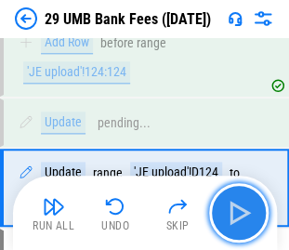
click at [241, 204] on img "button" at bounding box center [239, 213] width 30 height 30
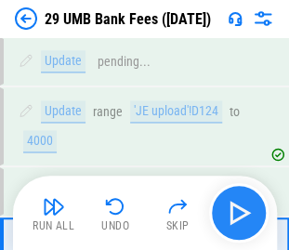
scroll to position [4654, 0]
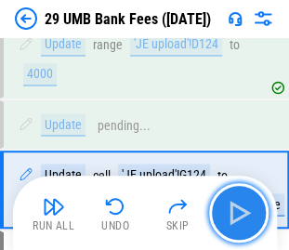
click at [241, 204] on img "button" at bounding box center [239, 213] width 30 height 30
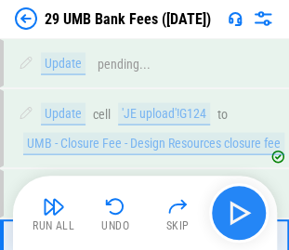
scroll to position [4784, 0]
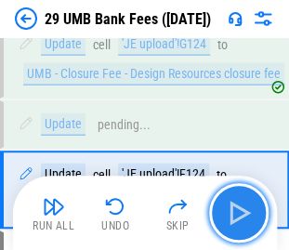
click at [241, 204] on img "button" at bounding box center [239, 213] width 30 height 30
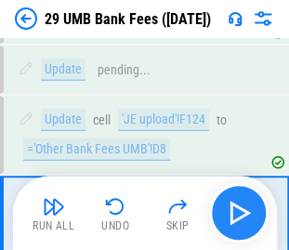
scroll to position [4863, 0]
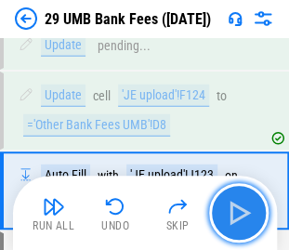
click at [241, 204] on img "button" at bounding box center [239, 213] width 30 height 30
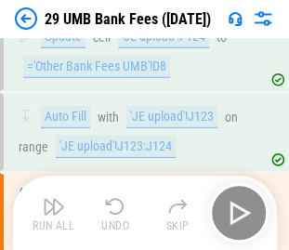
scroll to position [4966, 0]
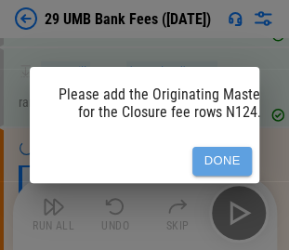
click at [215, 148] on button "Done" at bounding box center [221, 161] width 59 height 29
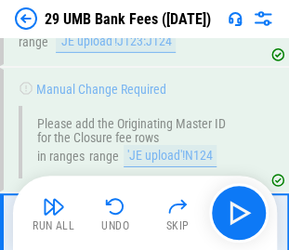
scroll to position [5081, 0]
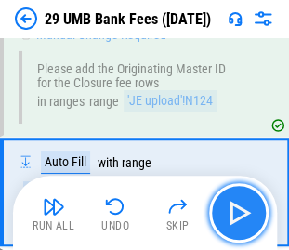
click at [231, 207] on img "button" at bounding box center [239, 213] width 30 height 30
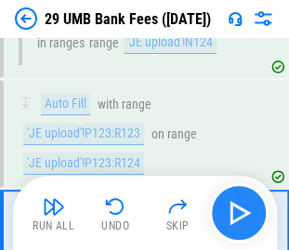
scroll to position [5176, 0]
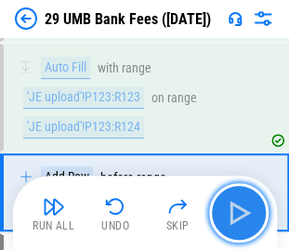
click at [231, 207] on img "button" at bounding box center [239, 213] width 30 height 30
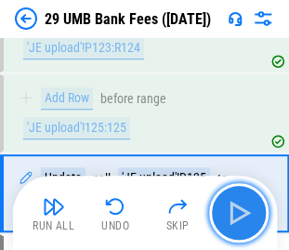
click at [231, 207] on img "button" at bounding box center [239, 213] width 30 height 30
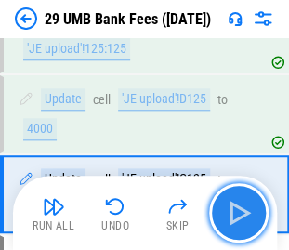
click at [231, 207] on img "button" at bounding box center [239, 213] width 30 height 30
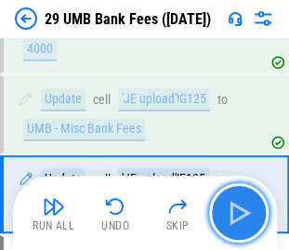
click at [231, 207] on img "button" at bounding box center [239, 213] width 30 height 30
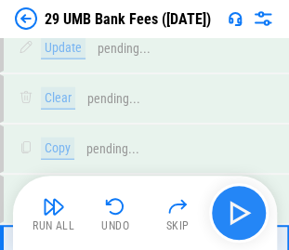
scroll to position [5692, 0]
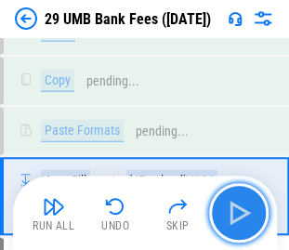
click at [231, 207] on img "button" at bounding box center [239, 213] width 30 height 30
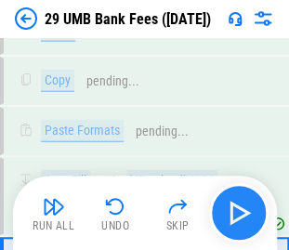
scroll to position [5771, 0]
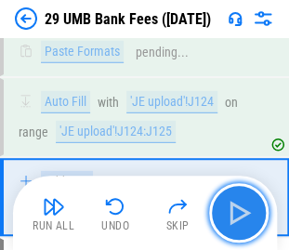
click at [231, 207] on img "button" at bounding box center [239, 213] width 30 height 30
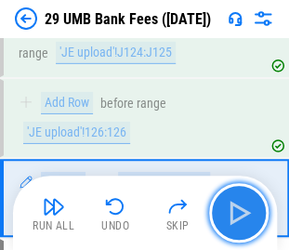
click at [231, 207] on img "button" at bounding box center [239, 213] width 30 height 30
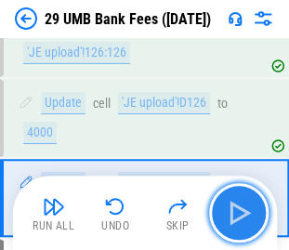
click at [231, 207] on img "button" at bounding box center [239, 213] width 30 height 30
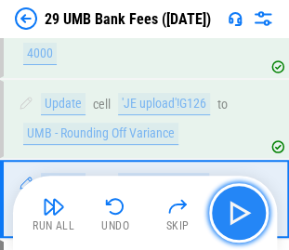
click at [231, 207] on img "button" at bounding box center [239, 213] width 30 height 30
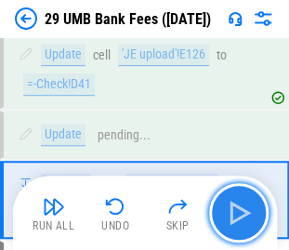
click at [231, 207] on img "button" at bounding box center [239, 213] width 30 height 30
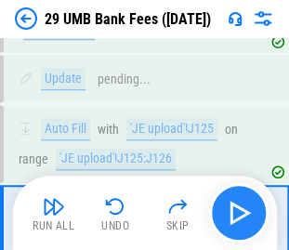
scroll to position [6217, 0]
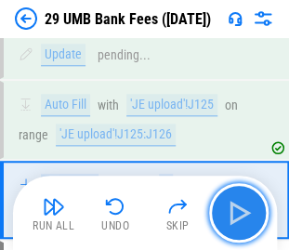
click at [231, 207] on img "button" at bounding box center [239, 213] width 30 height 30
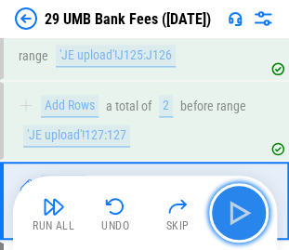
click at [231, 207] on img "button" at bounding box center [239, 213] width 30 height 30
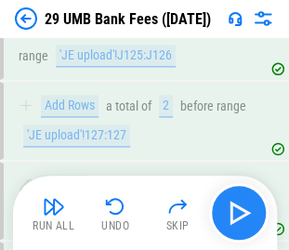
scroll to position [6425, 0]
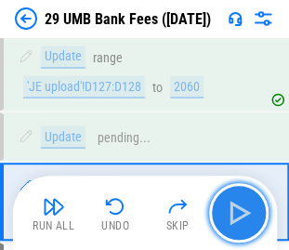
click at [231, 207] on img "button" at bounding box center [239, 213] width 30 height 30
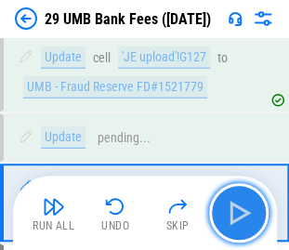
click at [231, 207] on img "button" at bounding box center [239, 213] width 30 height 30
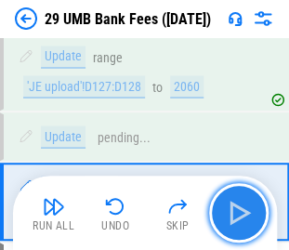
click at [231, 207] on img "button" at bounding box center [239, 213] width 30 height 30
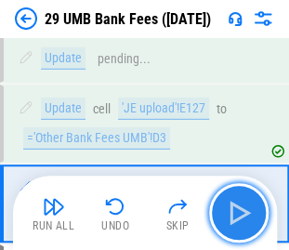
click at [231, 207] on img "button" at bounding box center [239, 213] width 30 height 30
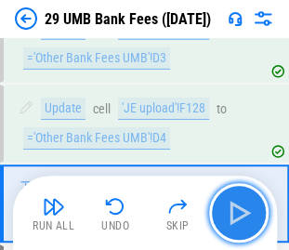
click at [231, 207] on img "button" at bounding box center [239, 213] width 30 height 30
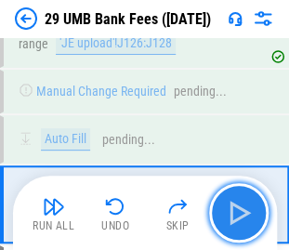
click at [231, 207] on img "button" at bounding box center [239, 213] width 30 height 30
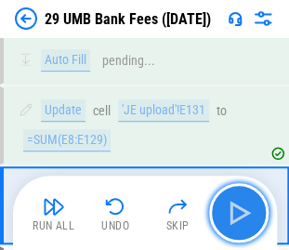
click at [231, 207] on img "button" at bounding box center [239, 213] width 30 height 30
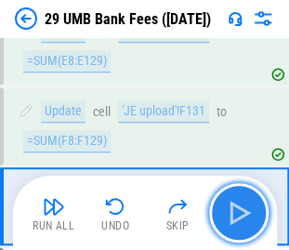
click at [231, 207] on img "button" at bounding box center [239, 213] width 30 height 30
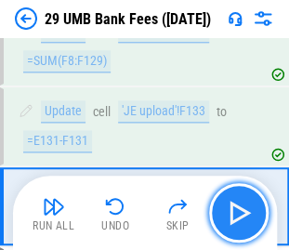
click at [231, 207] on img "button" at bounding box center [239, 213] width 30 height 30
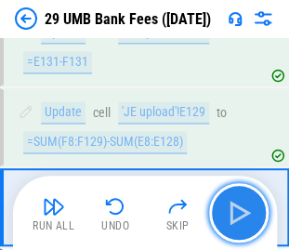
click at [231, 207] on img "button" at bounding box center [239, 213] width 30 height 30
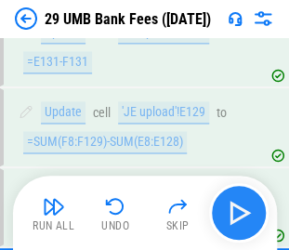
scroll to position [7282, 0]
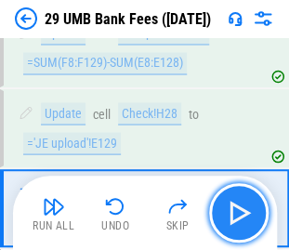
click at [231, 207] on img "button" at bounding box center [239, 213] width 30 height 30
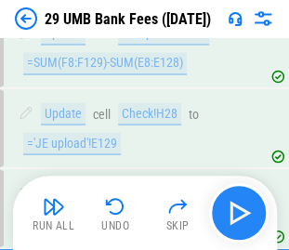
scroll to position [7362, 0]
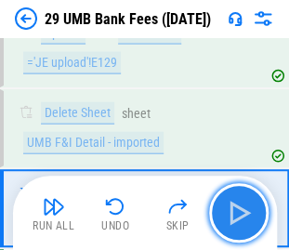
click at [231, 207] on img "button" at bounding box center [239, 213] width 30 height 30
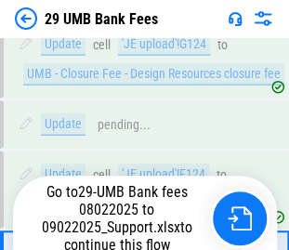
scroll to position [4863, 0]
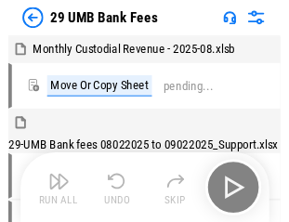
scroll to position [9, 0]
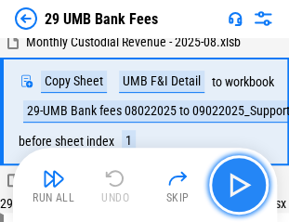
click at [237, 180] on img "button" at bounding box center [239, 185] width 30 height 30
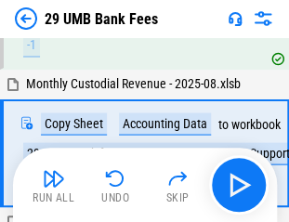
scroll to position [380, 0]
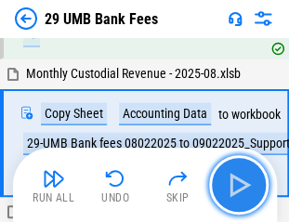
click at [257, 180] on button "button" at bounding box center [238, 184] width 59 height 59
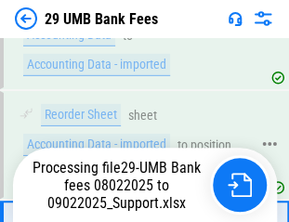
scroll to position [737, 0]
